Goal: Navigation & Orientation: Find specific page/section

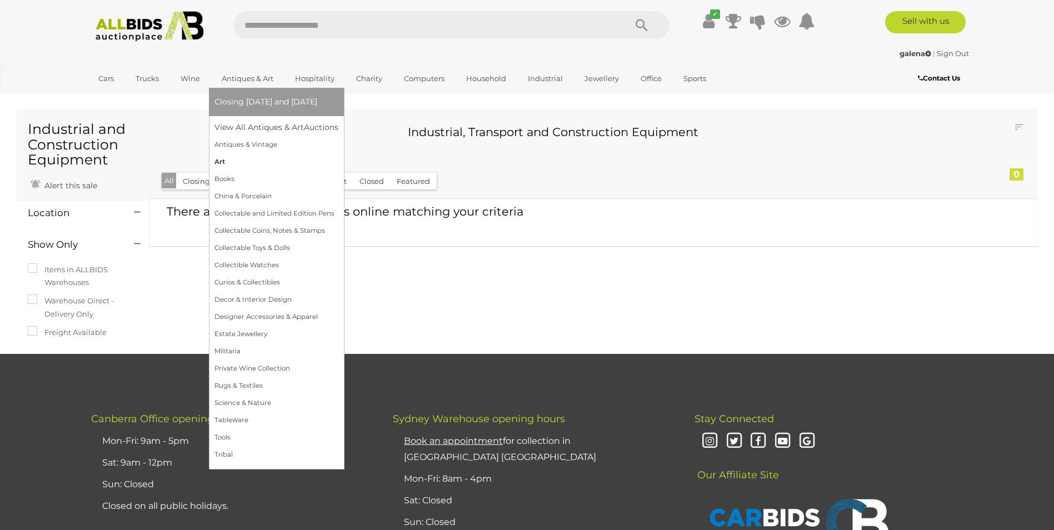
click at [219, 162] on link "Art" at bounding box center [276, 161] width 124 height 17
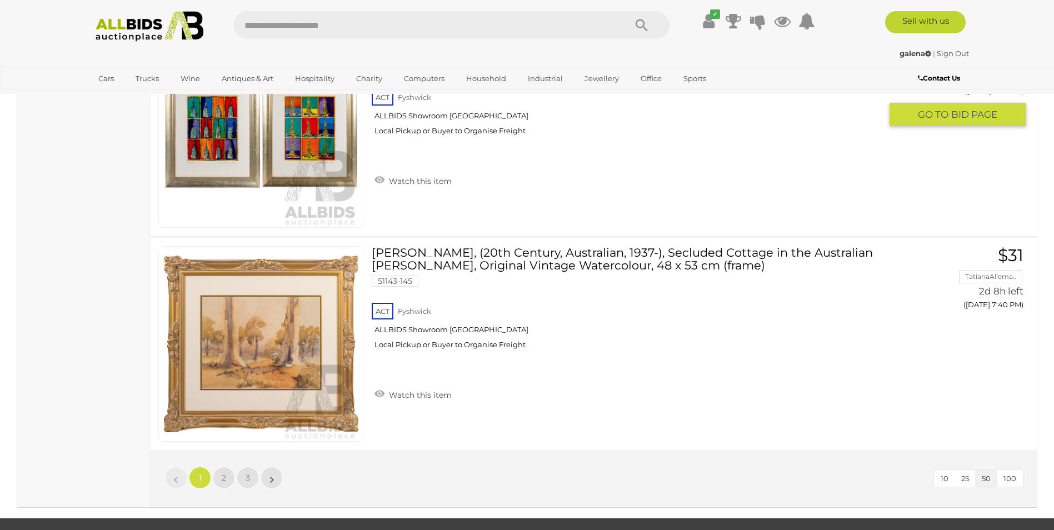
scroll to position [10614, 0]
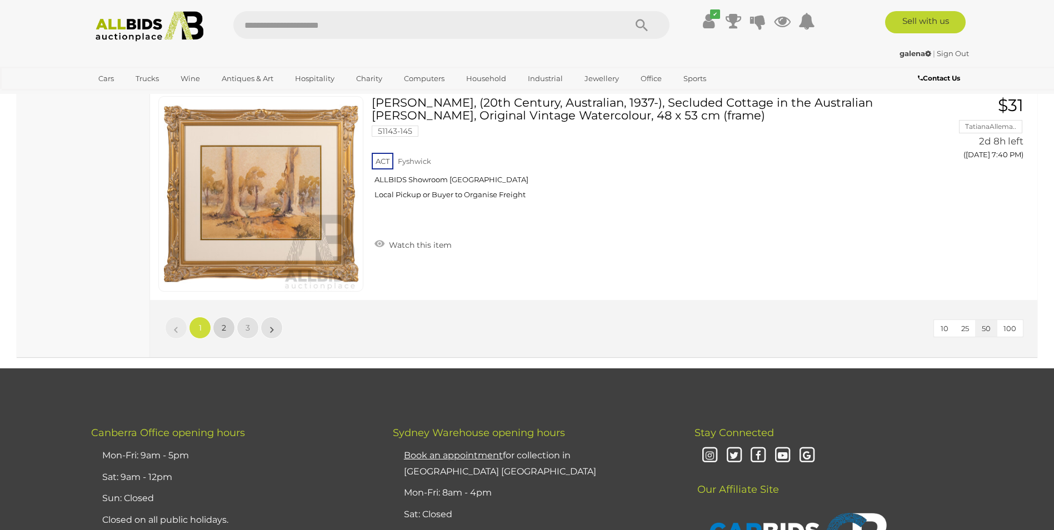
click at [223, 326] on span "2" at bounding box center [224, 328] width 4 height 10
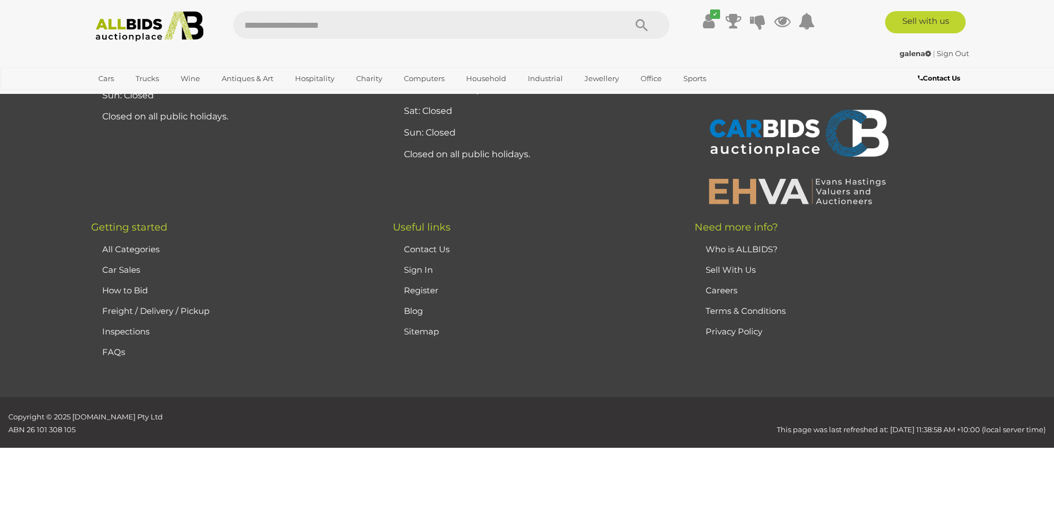
scroll to position [106, 0]
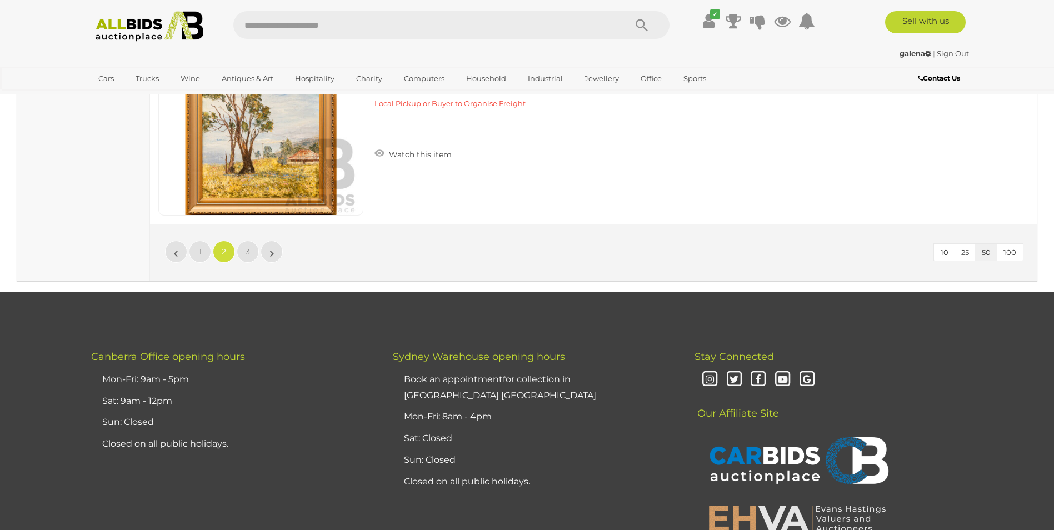
scroll to position [10775, 0]
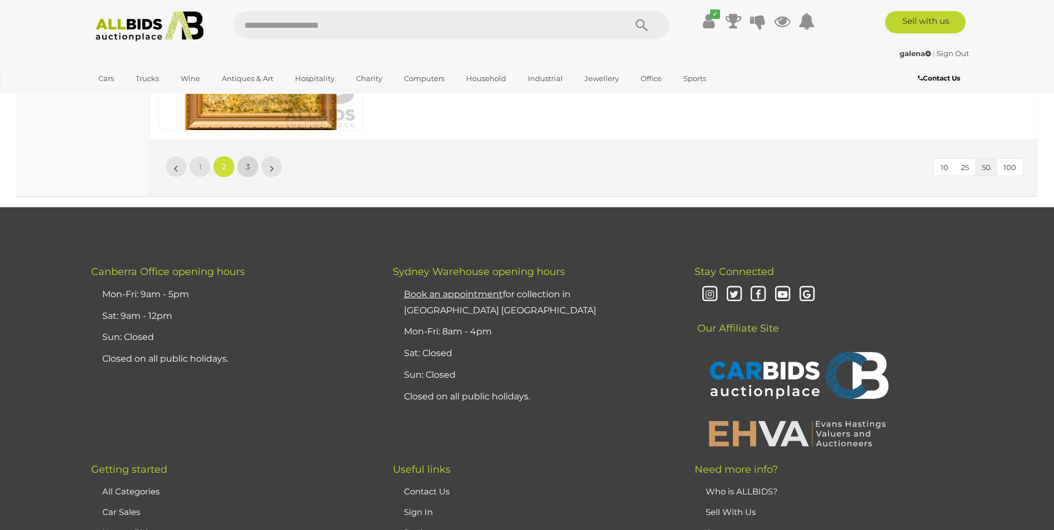
click at [246, 171] on span "3" at bounding box center [248, 167] width 4 height 10
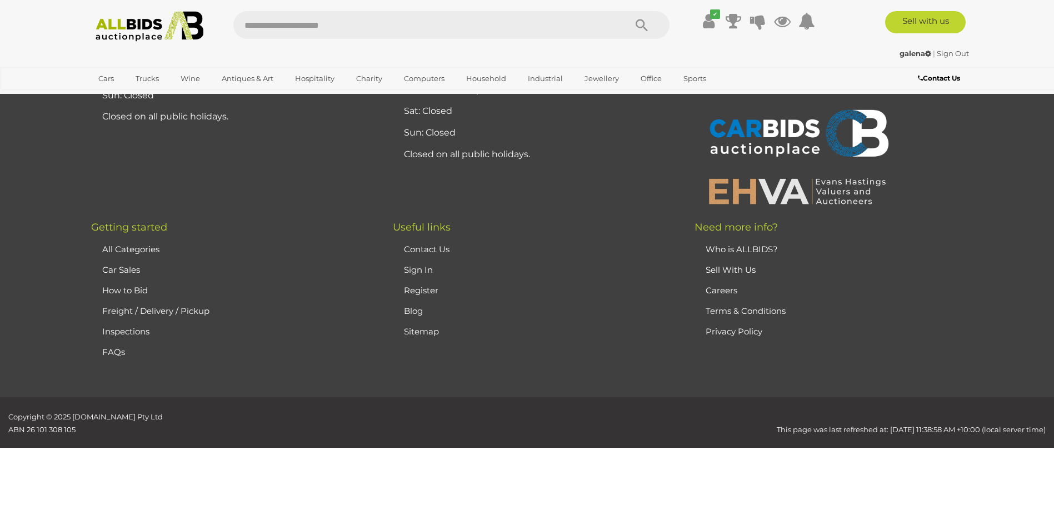
scroll to position [106, 0]
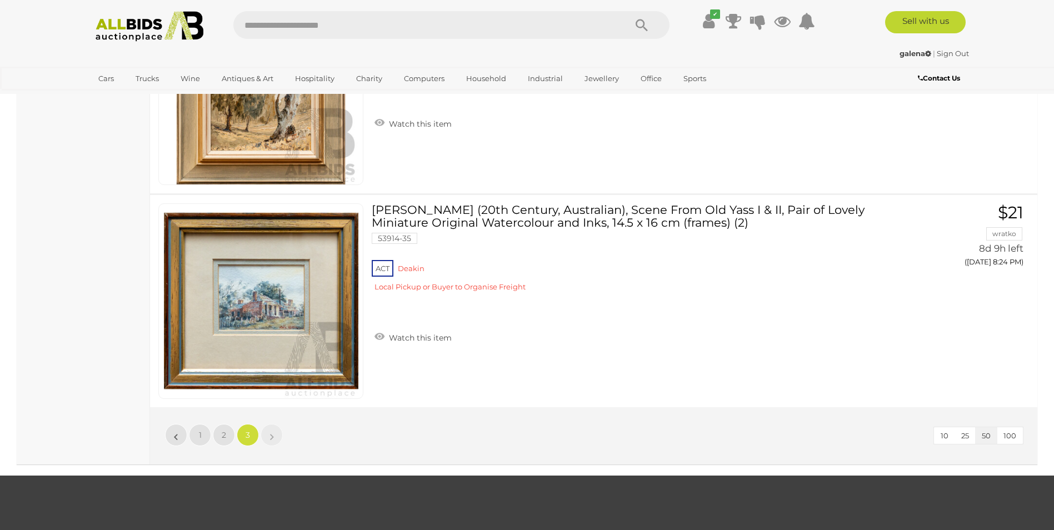
scroll to position [6885, 0]
